Goal: Task Accomplishment & Management: Use online tool/utility

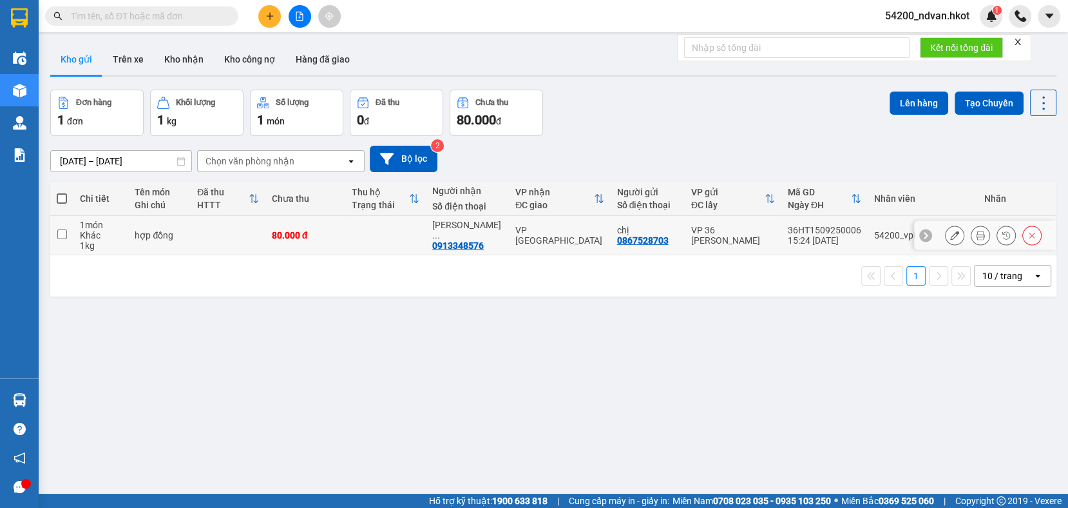
click at [57, 235] on input "checkbox" at bounding box center [62, 234] width 10 height 10
checkbox input "true"
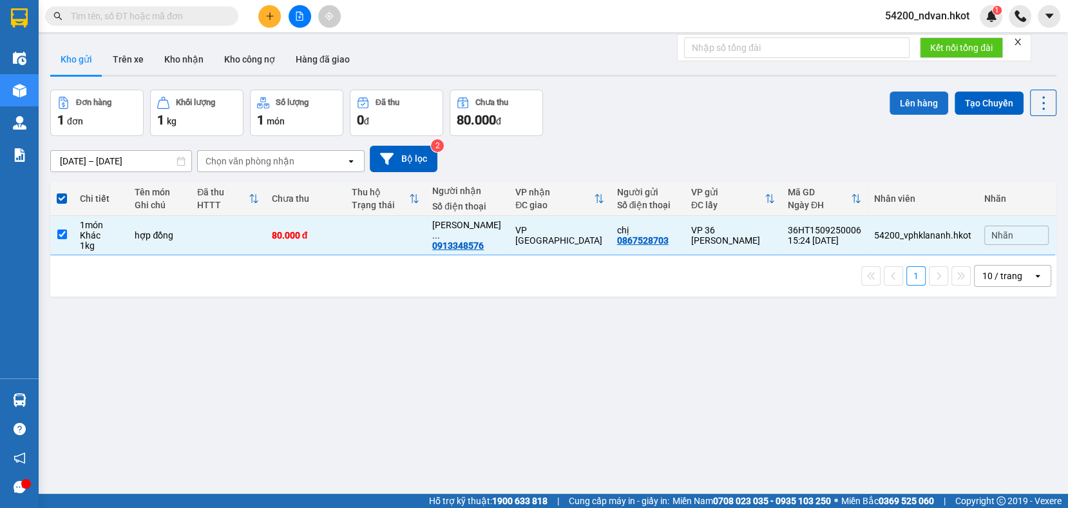
click at [906, 112] on button "Lên hàng" at bounding box center [919, 102] width 59 height 23
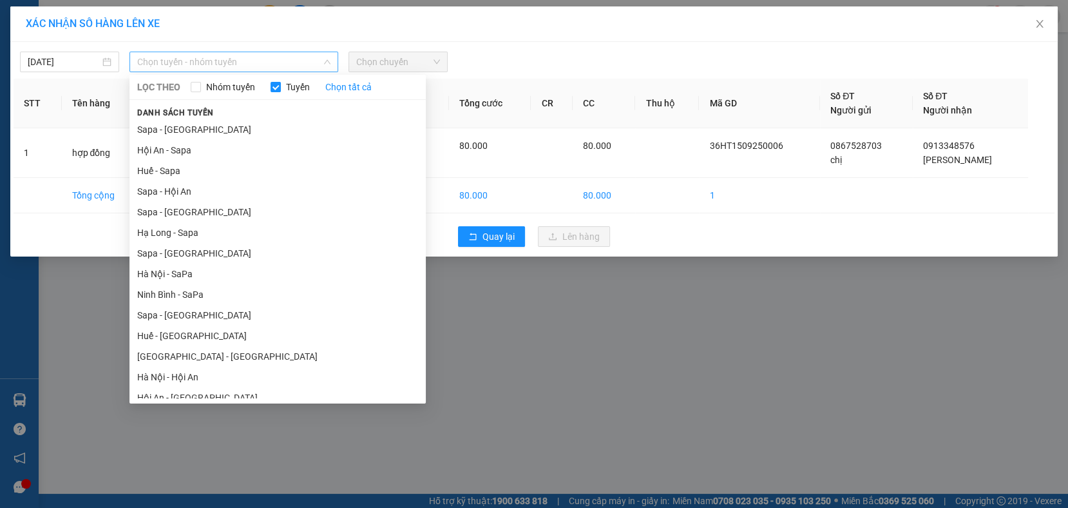
click at [242, 58] on span "Chọn tuyến - nhóm tuyến" at bounding box center [233, 61] width 193 height 19
click at [198, 377] on li "Hà Nội - Hội An" at bounding box center [277, 377] width 296 height 21
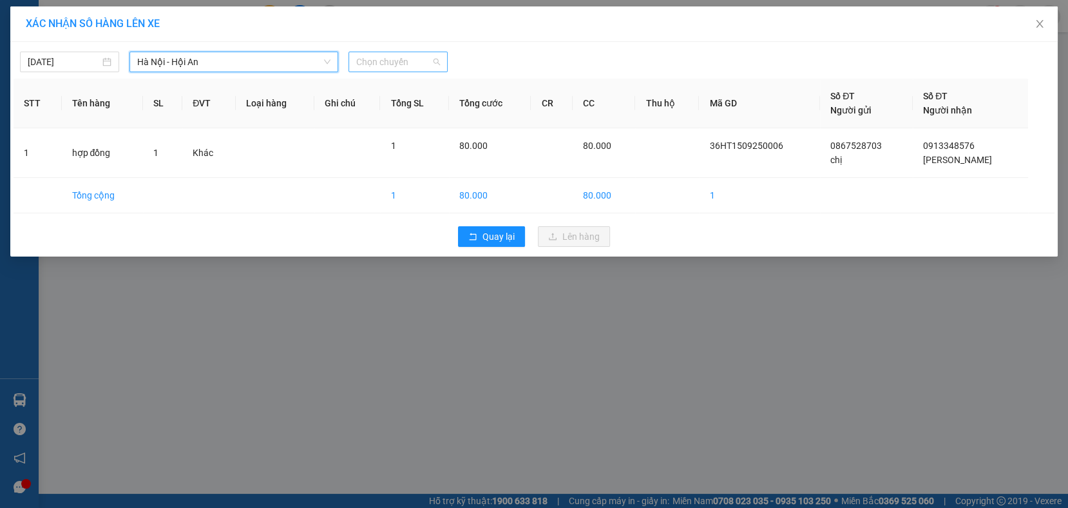
click at [406, 57] on span "Chọn chuyến" at bounding box center [398, 61] width 84 height 19
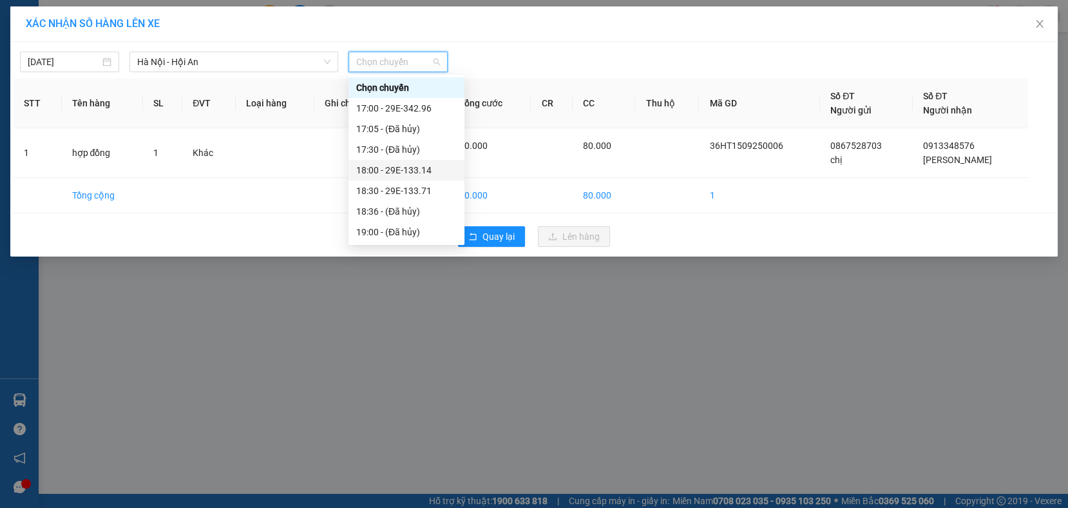
click at [423, 167] on div "18:00 - 29E-133.14" at bounding box center [406, 170] width 100 height 14
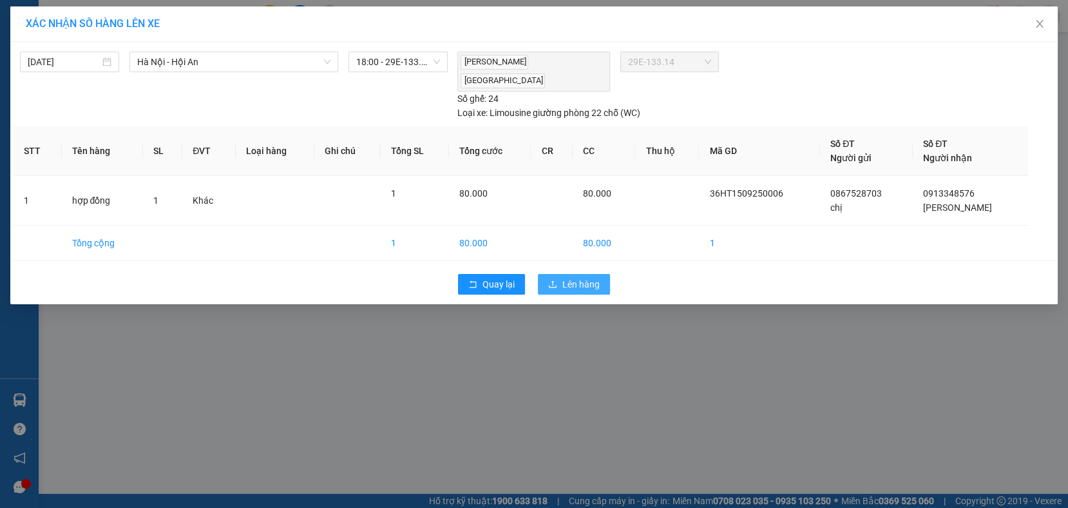
click at [582, 277] on span "Lên hàng" at bounding box center [580, 284] width 37 height 14
